Goal: Use online tool/utility: Utilize a website feature to perform a specific function

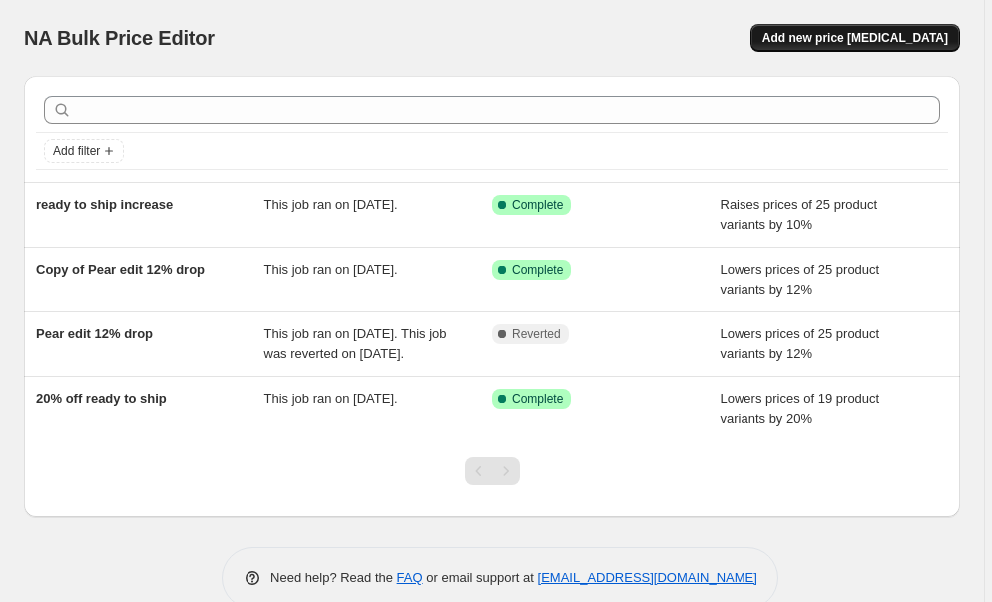
click at [873, 42] on span "Add new price [MEDICAL_DATA]" at bounding box center [855, 38] width 186 height 16
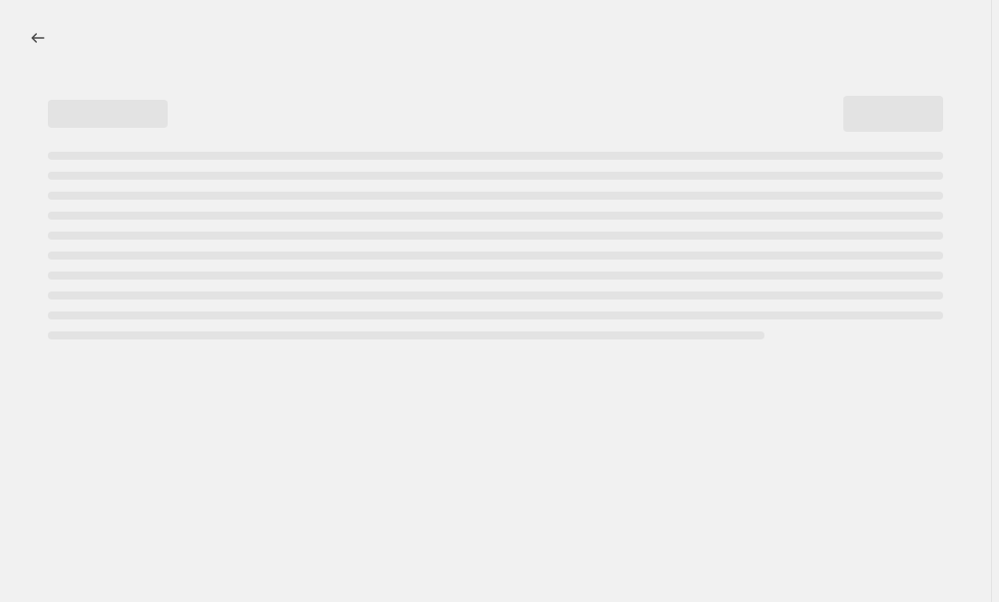
select select "percentage"
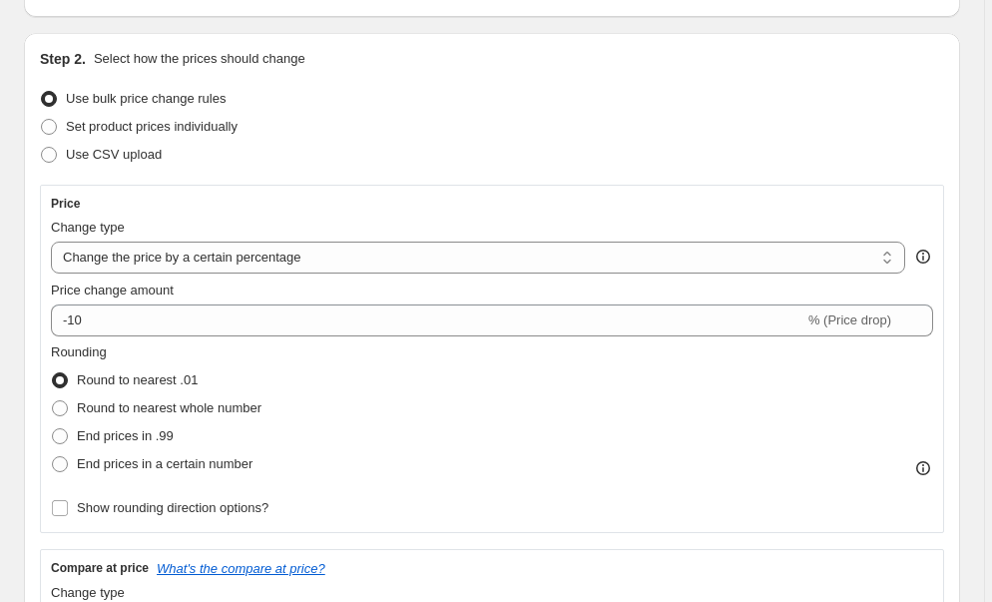
scroll to position [187, 0]
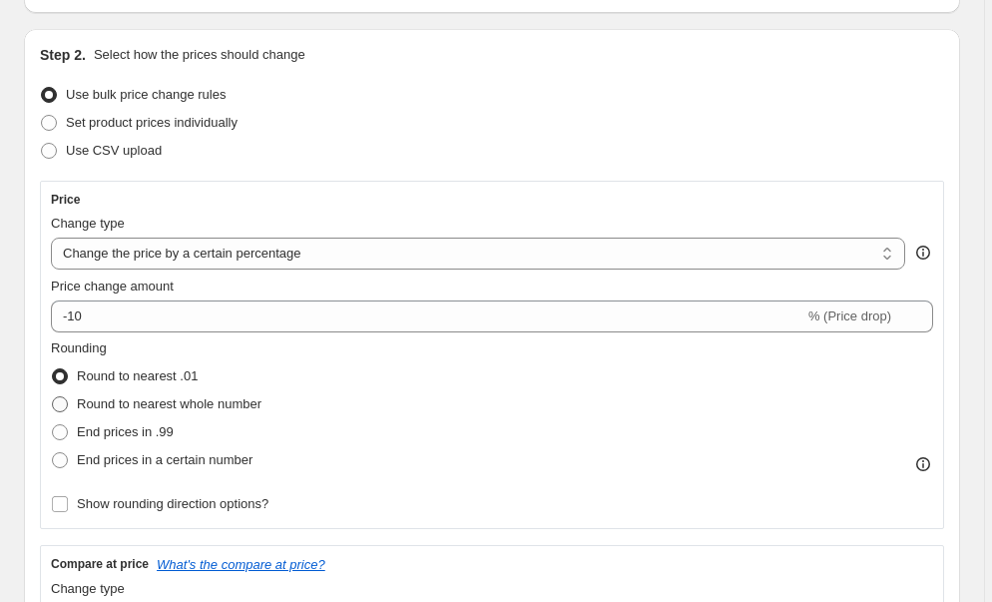
click at [62, 406] on span at bounding box center [60, 404] width 16 height 16
click at [53, 397] on input "Round to nearest whole number" at bounding box center [52, 396] width 1 height 1
radio input "true"
select select "by"
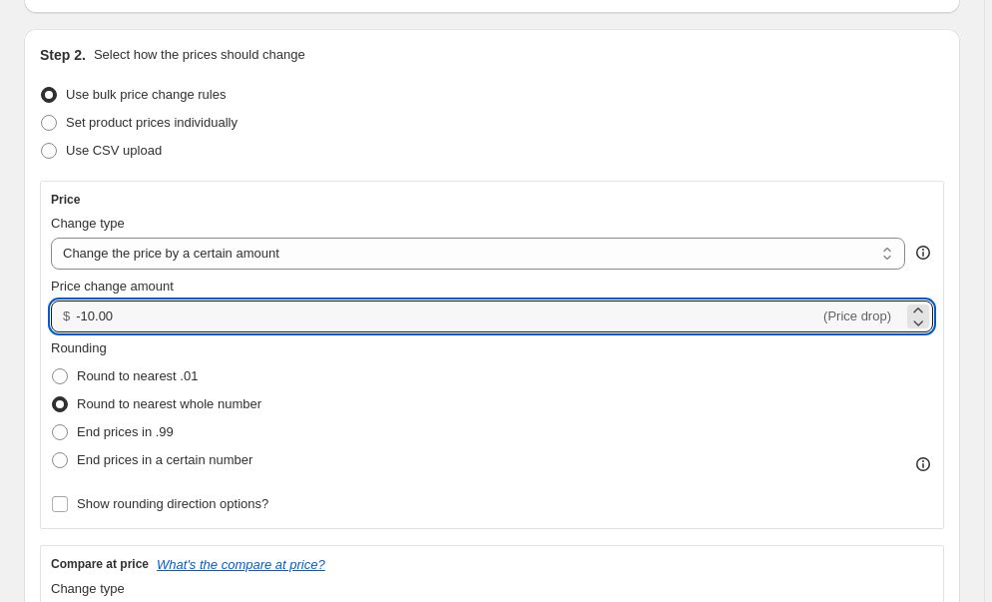
drag, startPoint x: 150, startPoint y: 310, endPoint x: 64, endPoint y: 310, distance: 85.8
click at [64, 310] on div "$ -10.00 (Price drop)" at bounding box center [492, 316] width 882 height 32
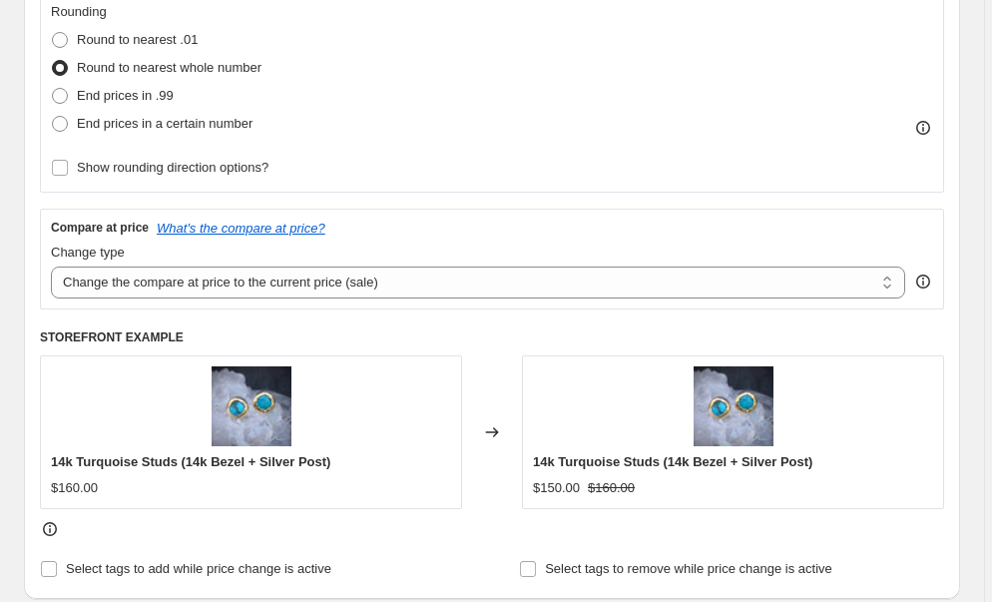
scroll to position [529, 0]
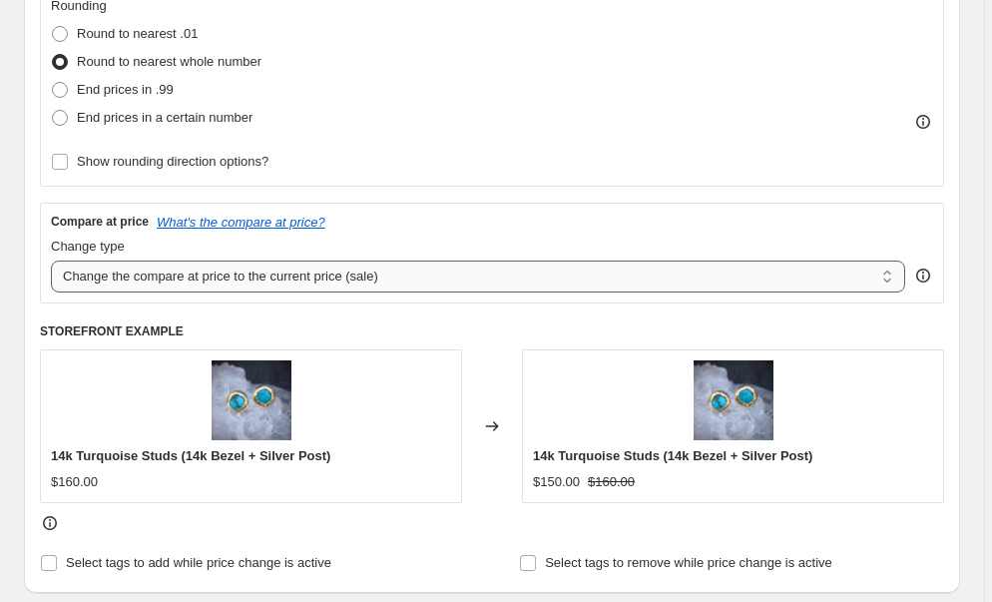
type input "150.00"
select select "remove"
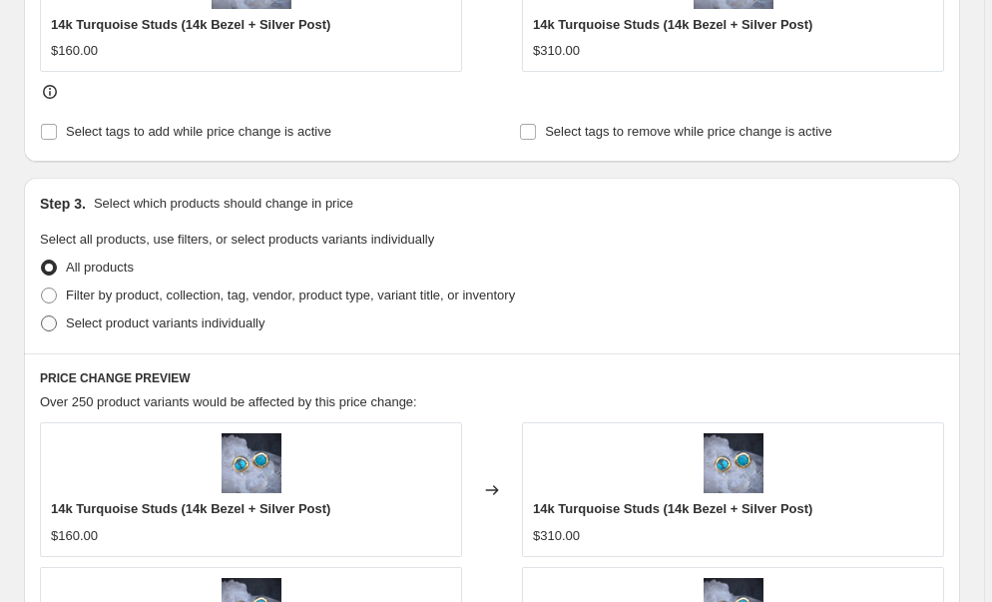
scroll to position [981, 0]
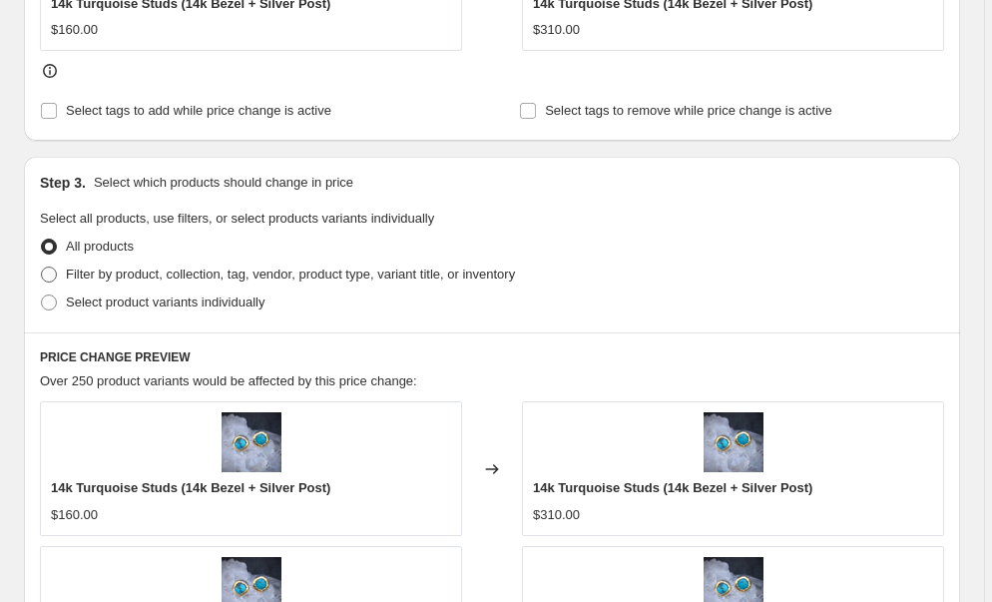
click at [50, 273] on span at bounding box center [49, 274] width 16 height 16
click at [42, 267] on input "Filter by product, collection, tag, vendor, product type, variant title, or inv…" at bounding box center [41, 266] width 1 height 1
radio input "true"
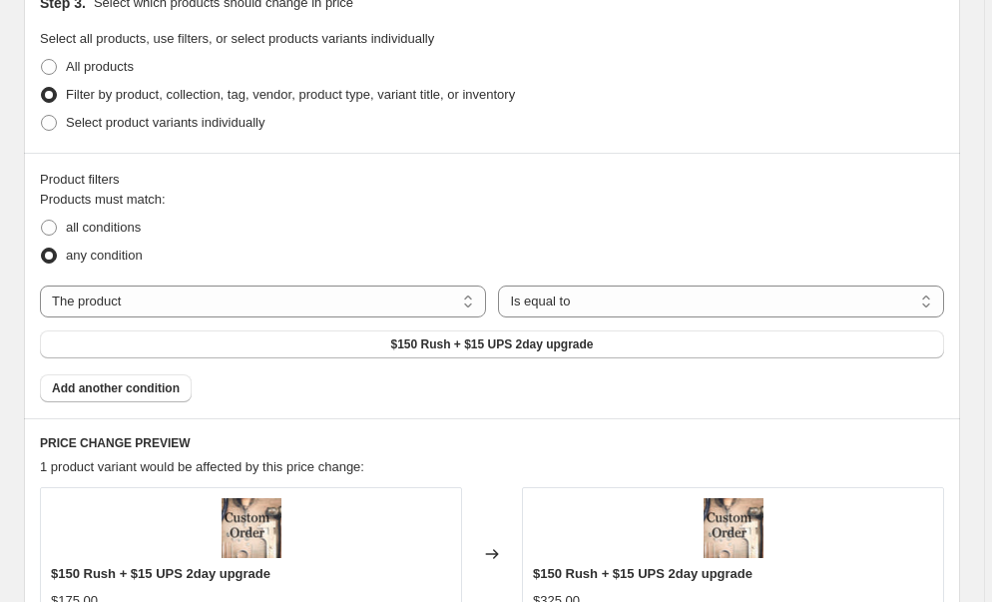
scroll to position [1195, 0]
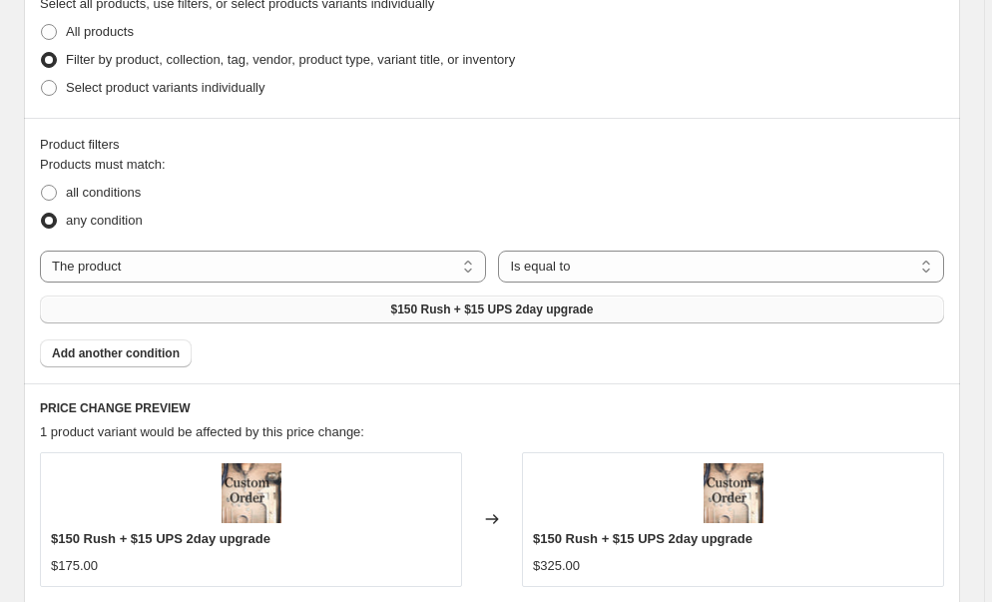
click at [366, 306] on button "$150 Rush + $15 UPS 2day upgrade" at bounding box center [492, 309] width 904 height 28
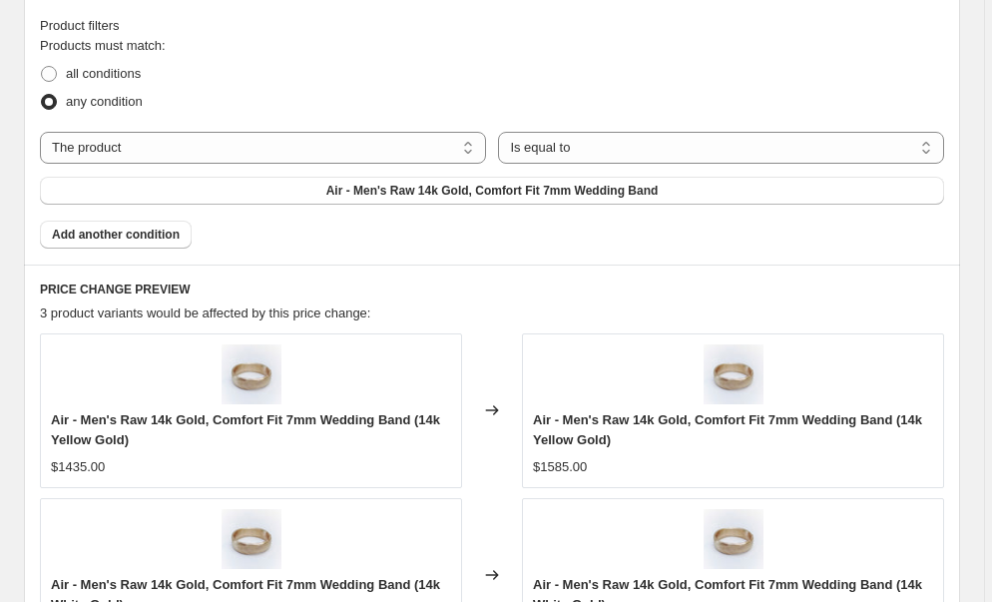
scroll to position [1337, 0]
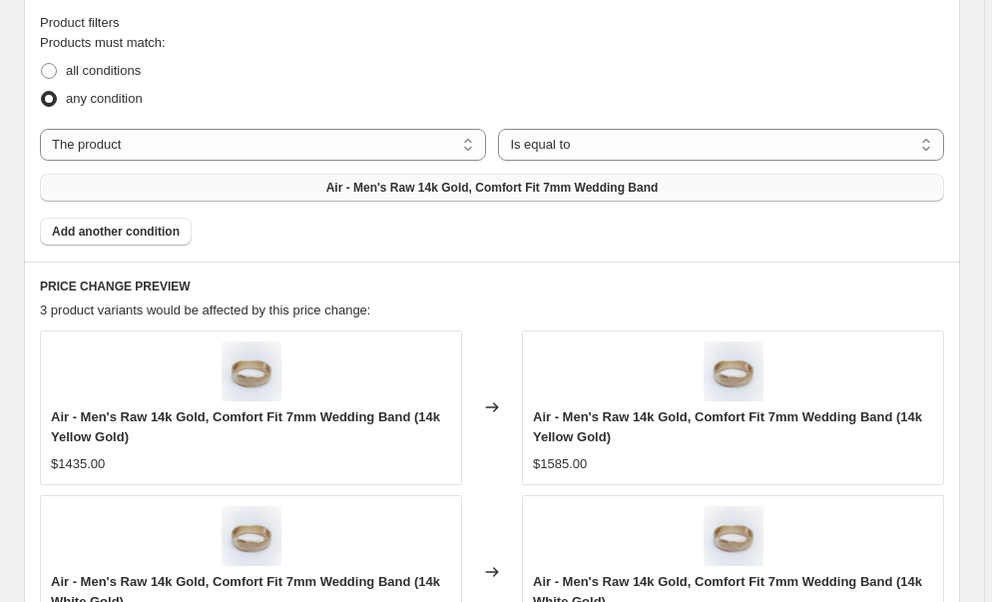
click at [364, 184] on span "Air - Men's Raw 14k Gold, Comfort Fit 7mm Wedding Band" at bounding box center [492, 188] width 332 height 16
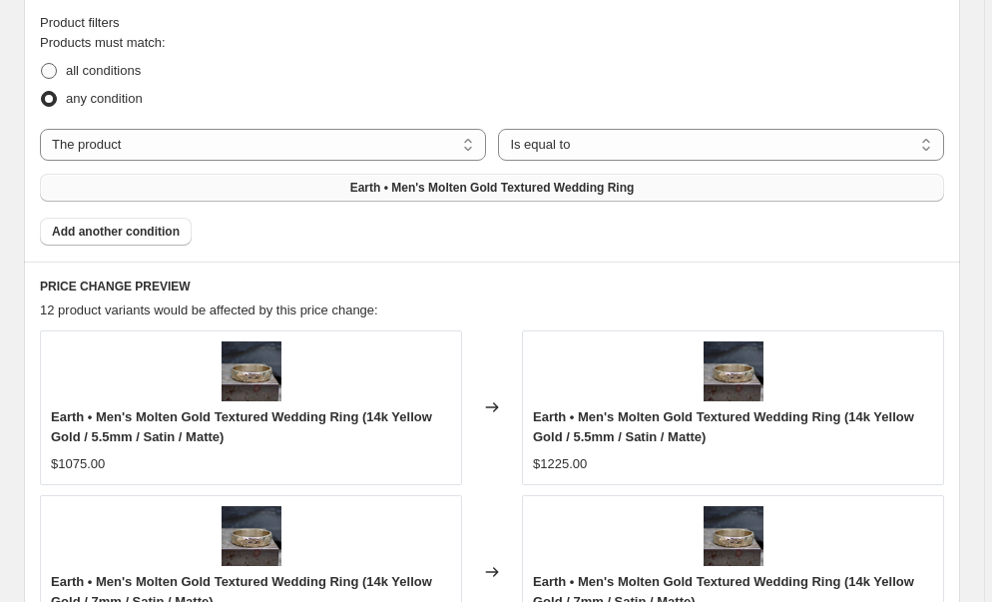
click at [48, 70] on span at bounding box center [49, 71] width 16 height 16
click at [42, 64] on input "all conditions" at bounding box center [41, 63] width 1 height 1
radio input "true"
click at [359, 189] on span "Earth • Men's Molten Gold Textured Wedding Ring" at bounding box center [492, 188] width 284 height 16
click at [184, 231] on button "Add another condition" at bounding box center [116, 232] width 152 height 28
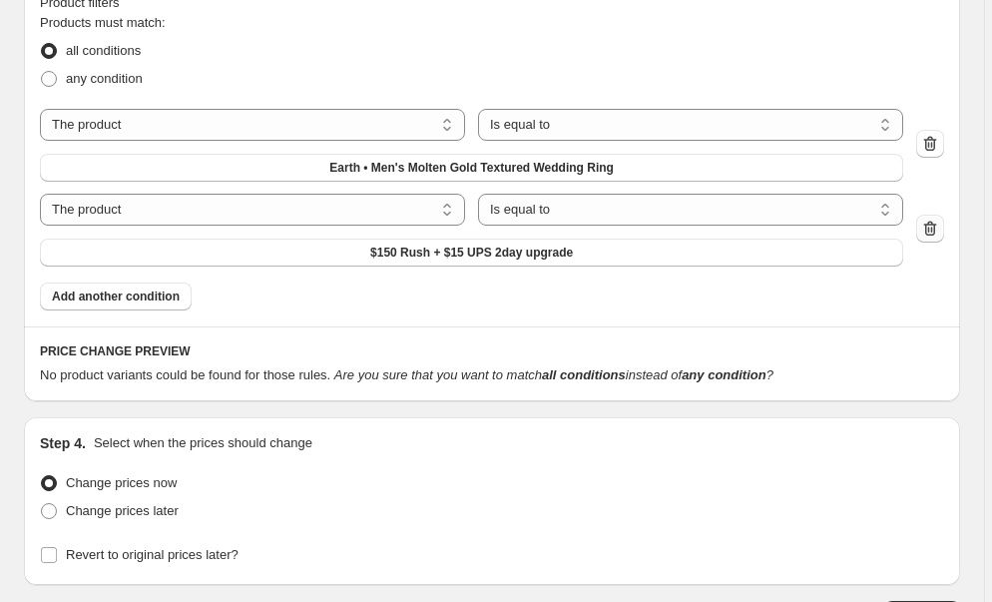
click at [940, 227] on icon "button" at bounding box center [930, 229] width 20 height 20
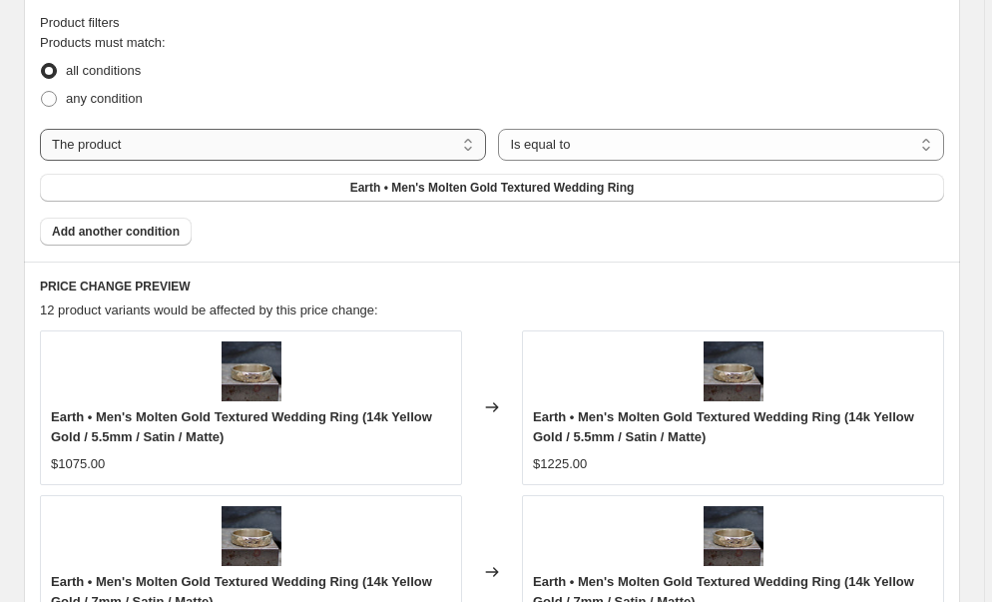
select select "collection"
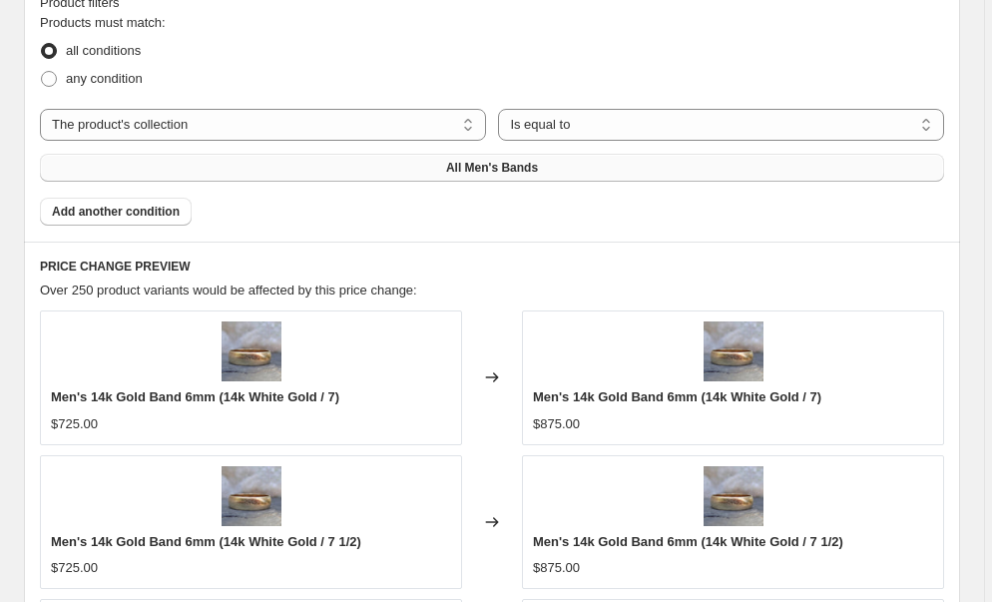
click at [485, 166] on span "All Men's Bands" at bounding box center [492, 168] width 92 height 16
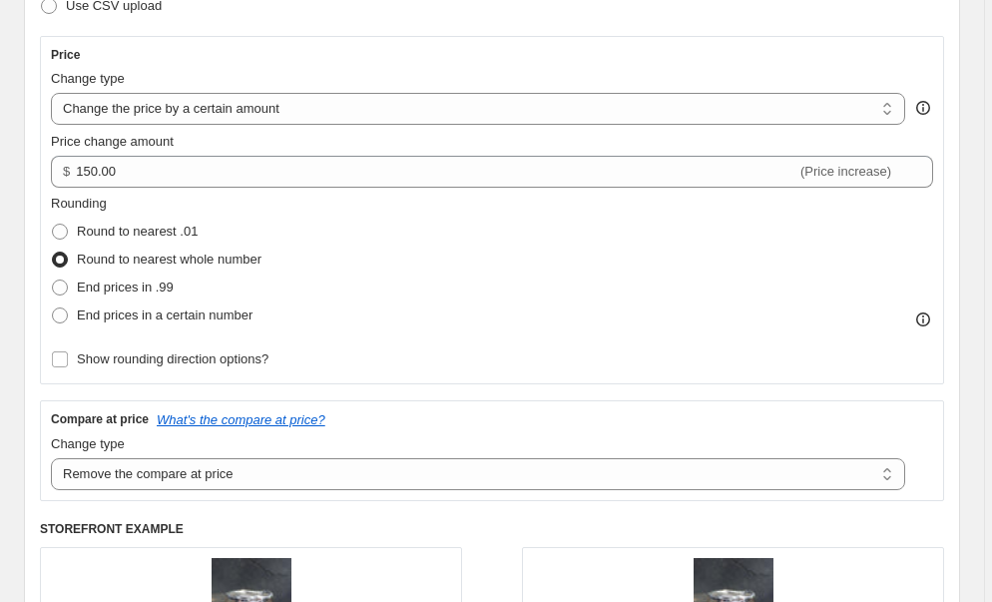
scroll to position [326, 0]
